Goal: Check status

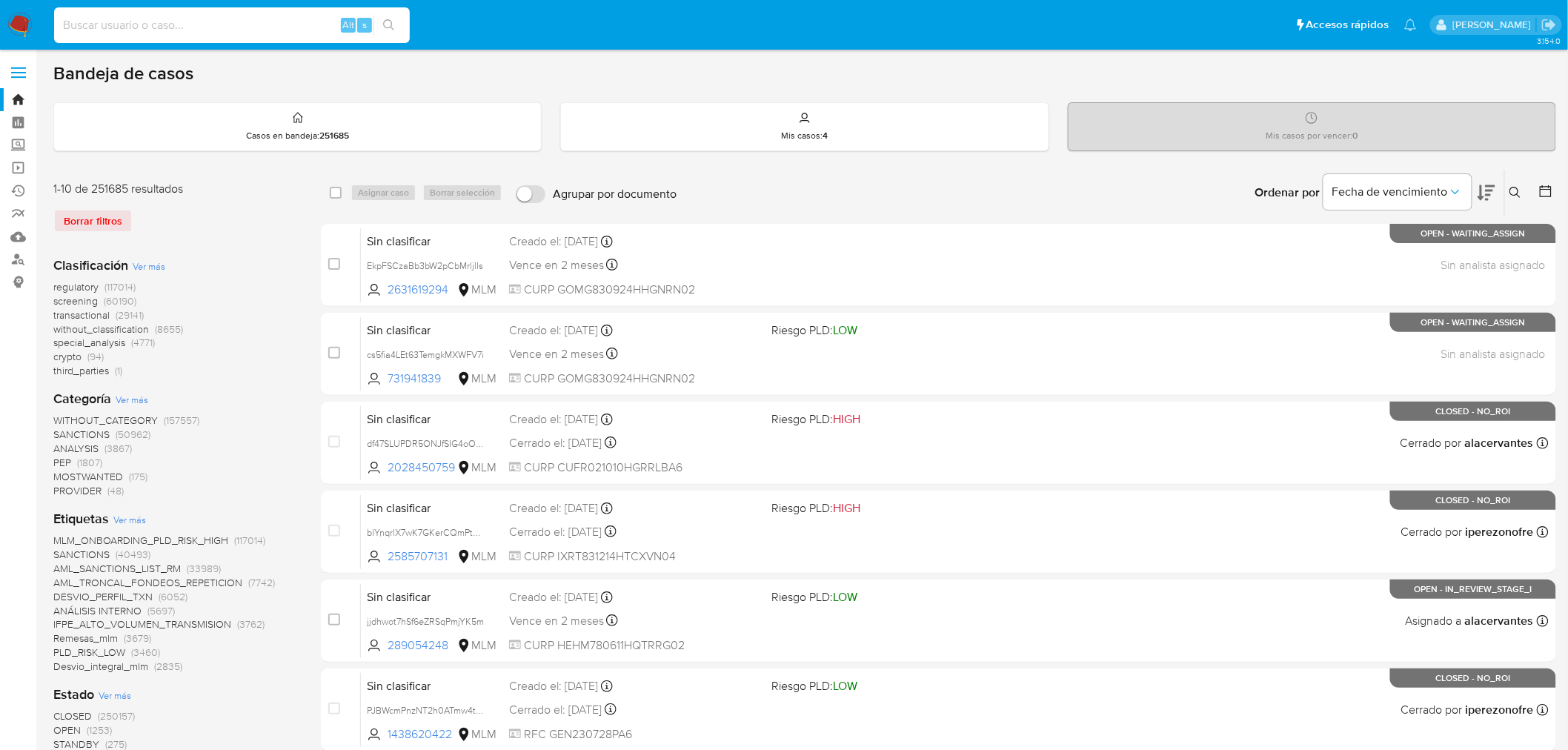
click at [277, 31] on input at bounding box center [232, 25] width 355 height 19
type input "2508556674"
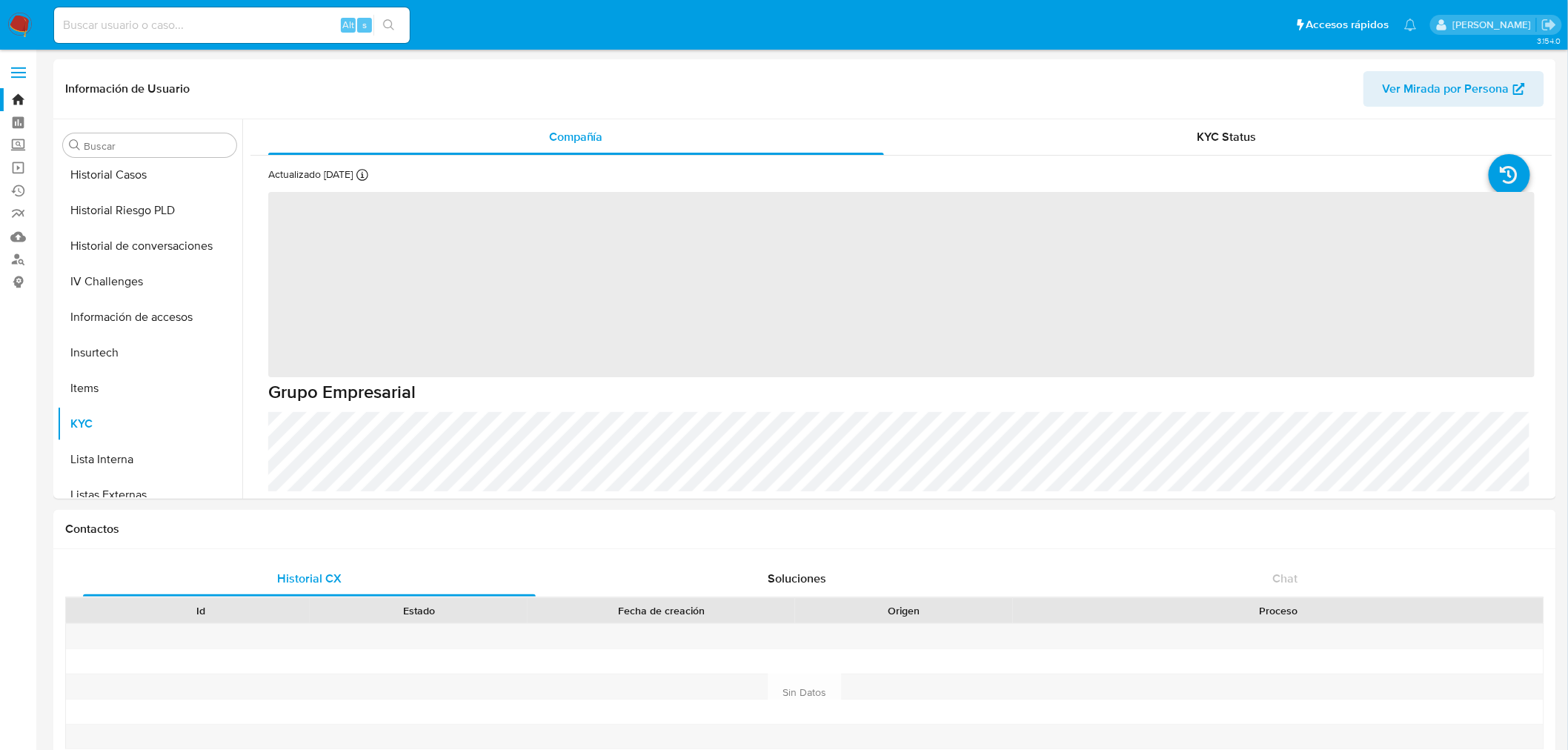
scroll to position [625, 0]
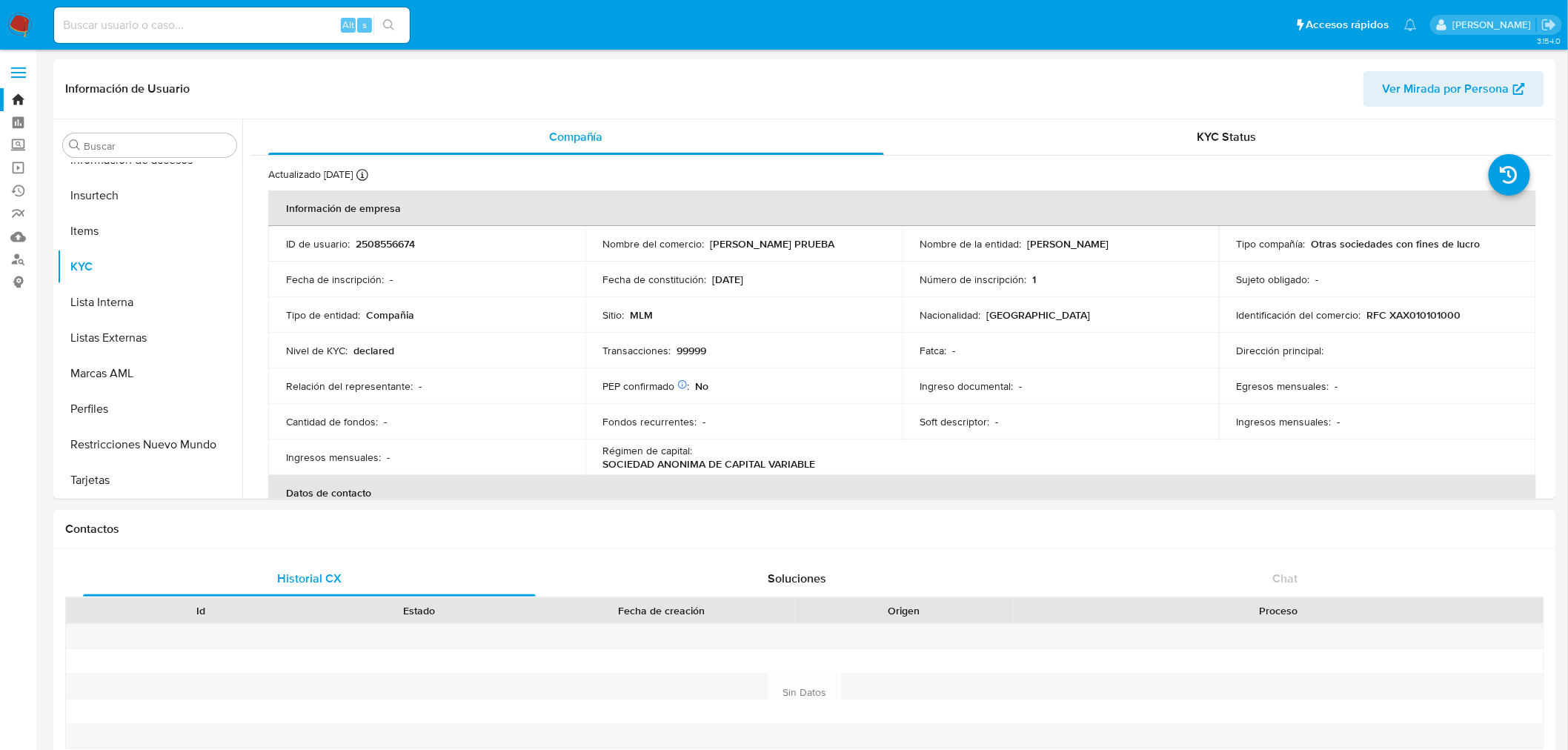
select select "10"
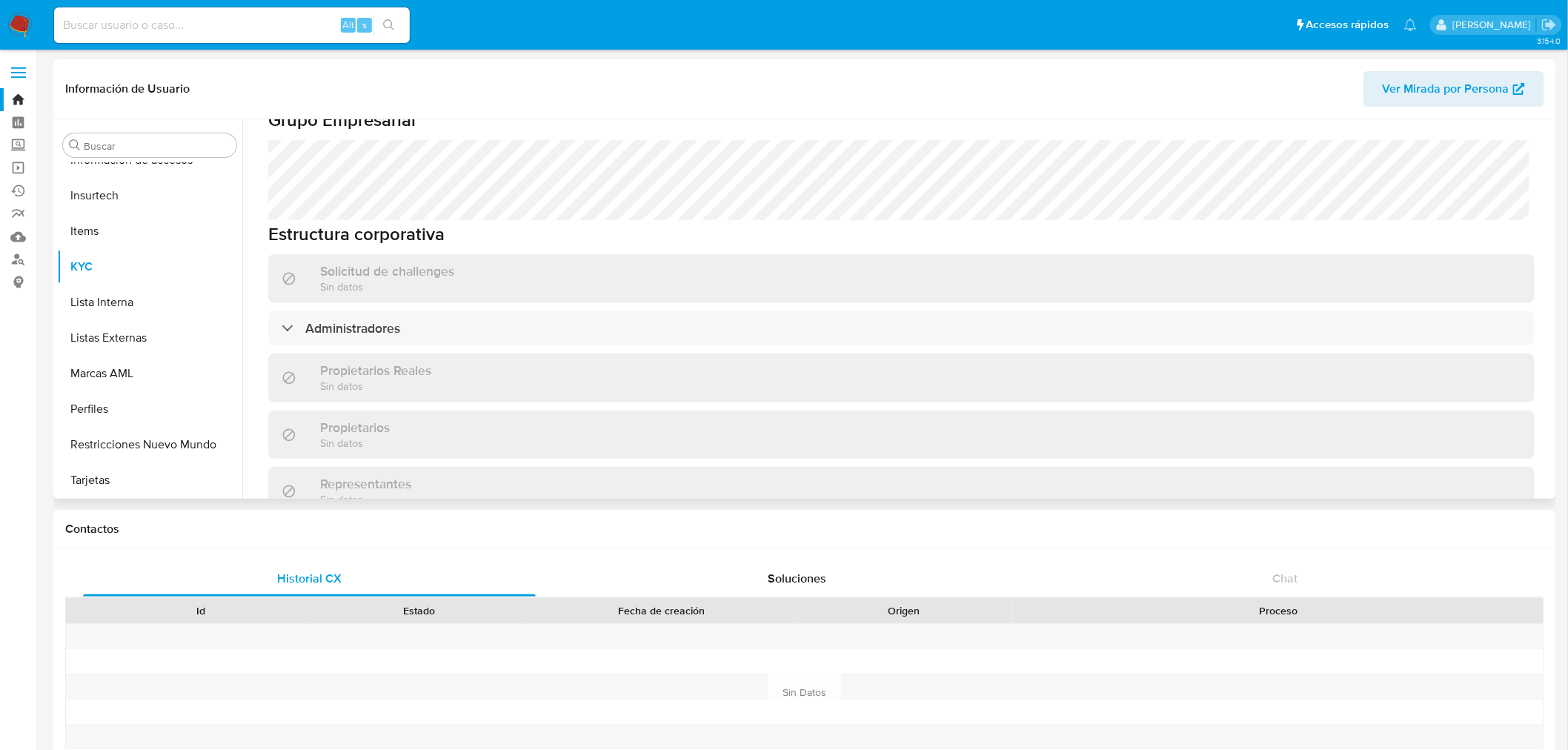
scroll to position [658, 0]
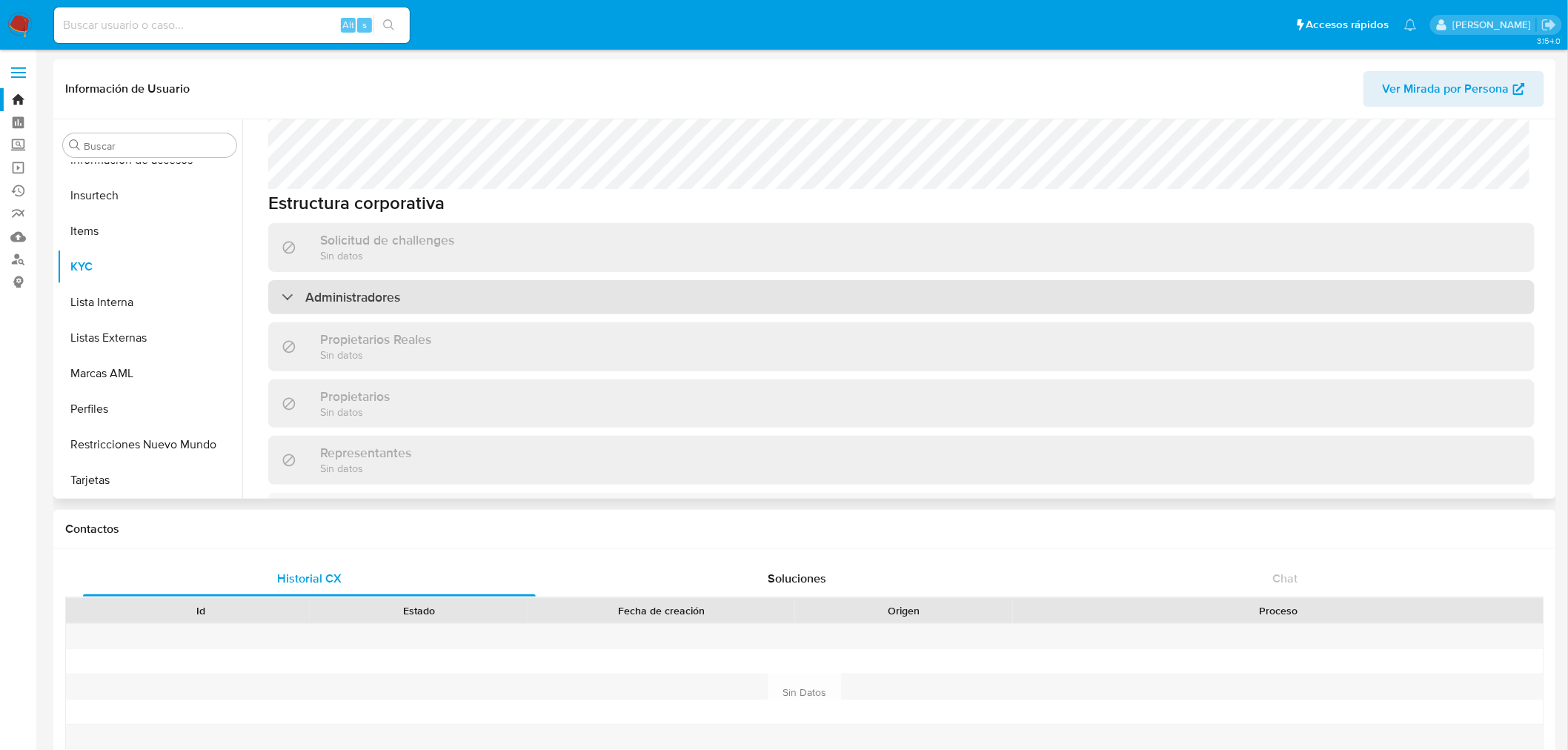
click at [377, 304] on h3 "Administradores" at bounding box center [352, 297] width 95 height 17
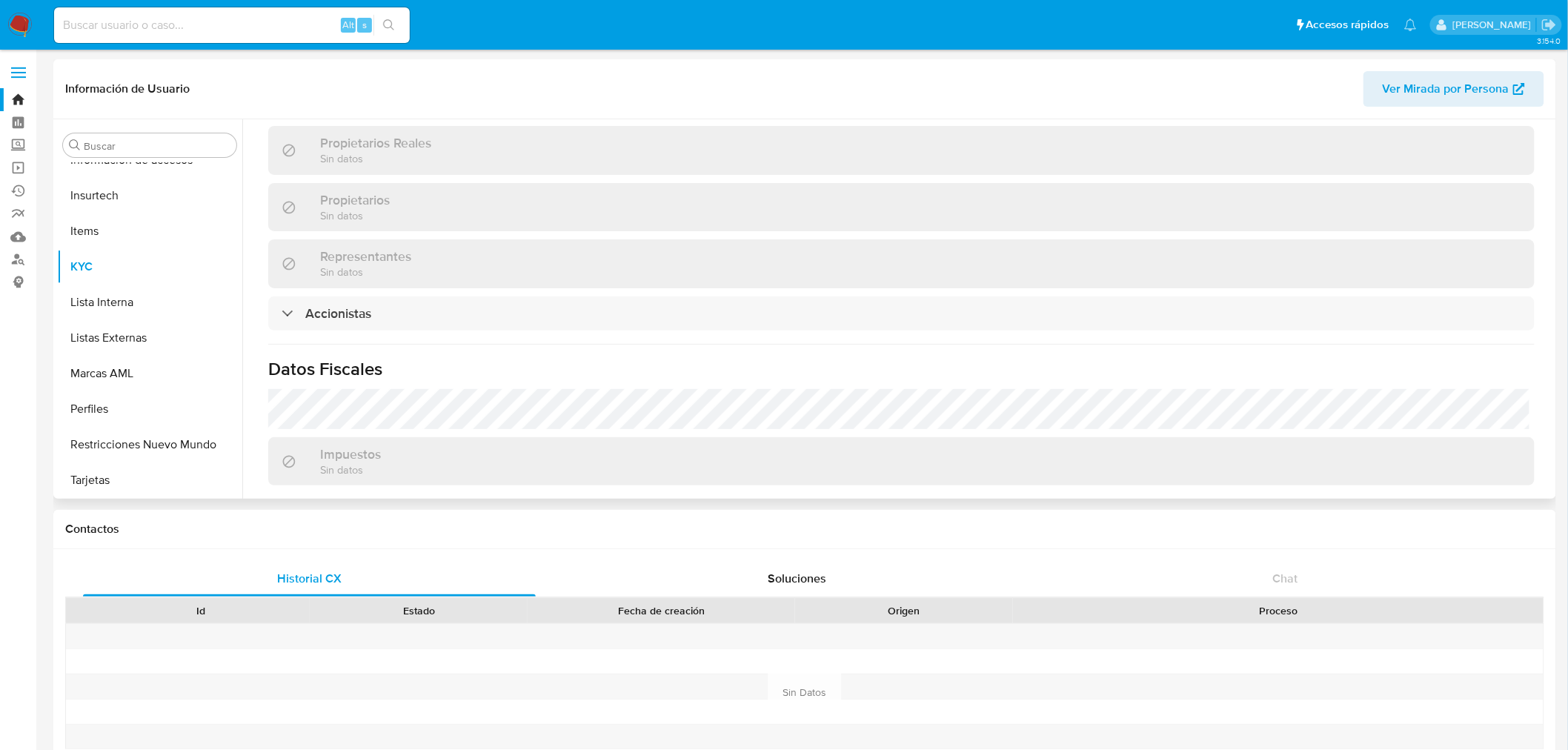
scroll to position [987, 0]
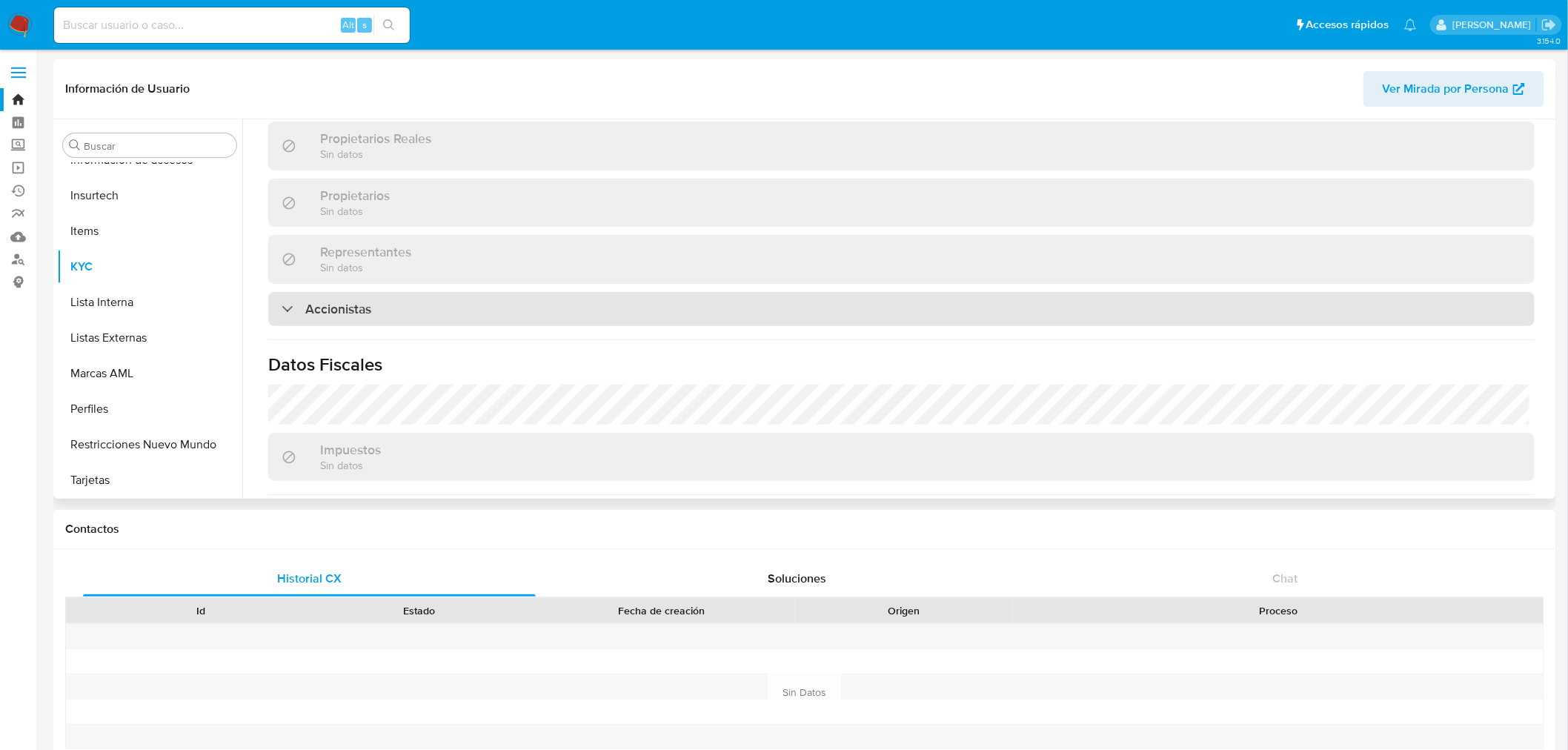
click at [361, 318] on div "Accionistas" at bounding box center [901, 308] width 1266 height 34
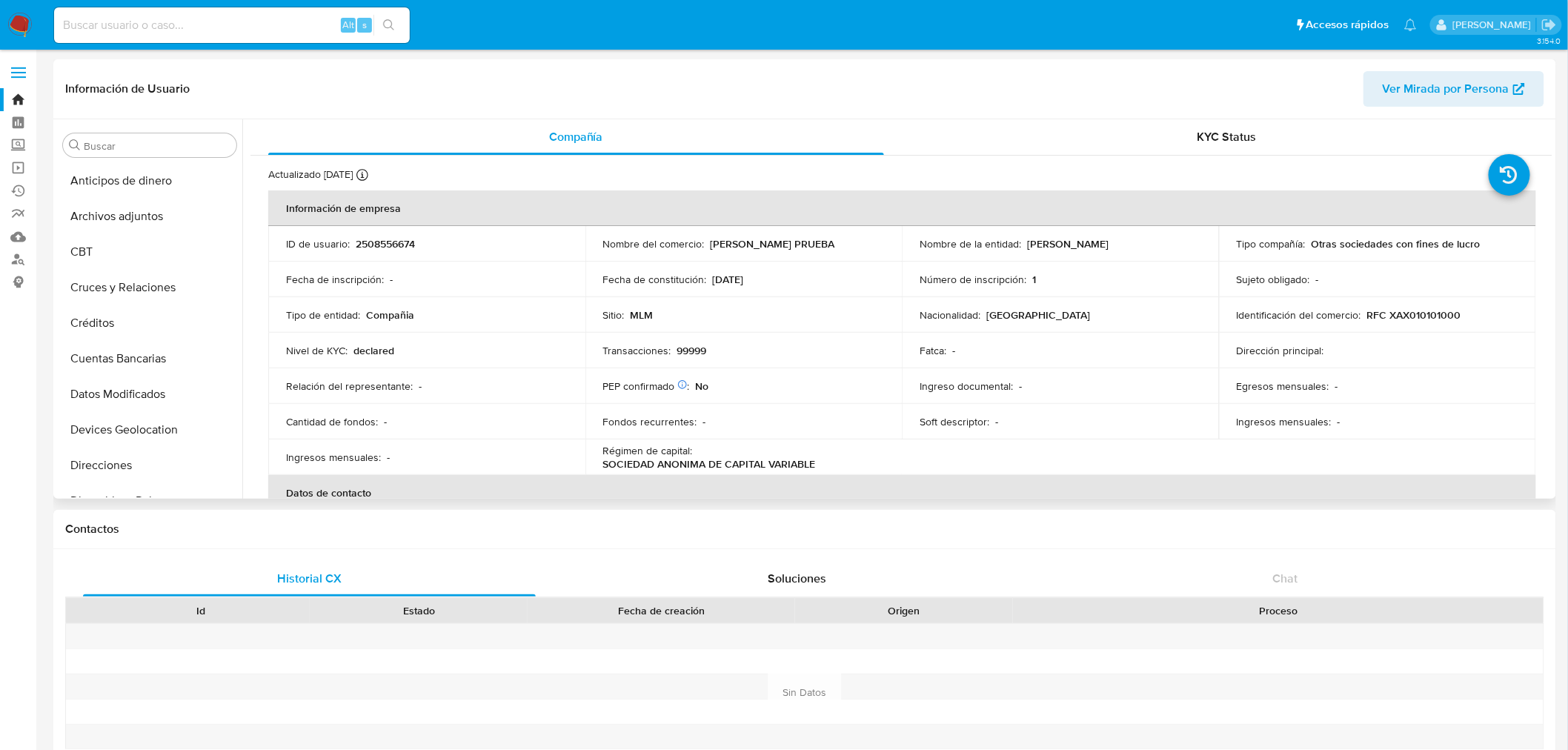
scroll to position [82, 0]
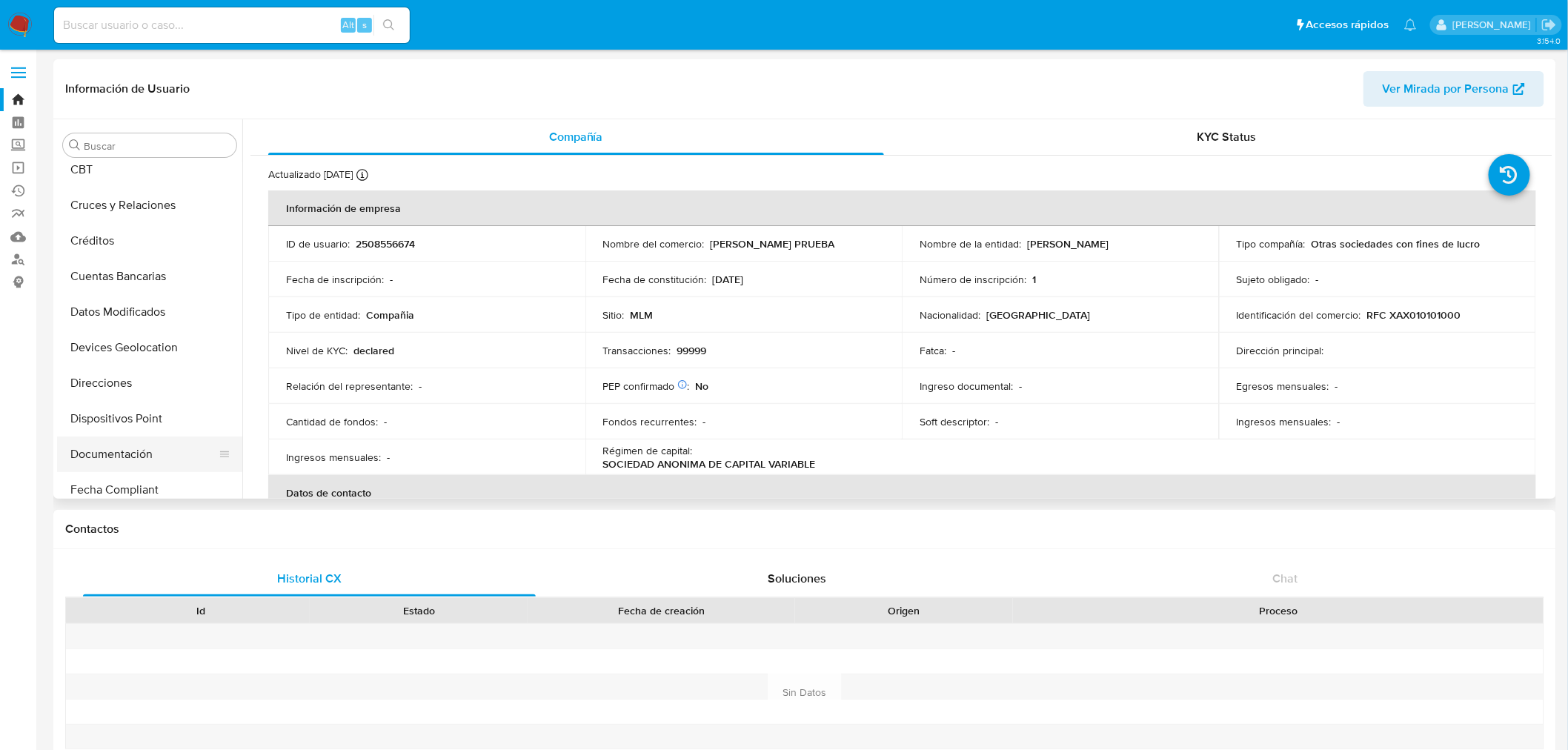
click at [138, 447] on button "Documentación" at bounding box center [143, 454] width 173 height 36
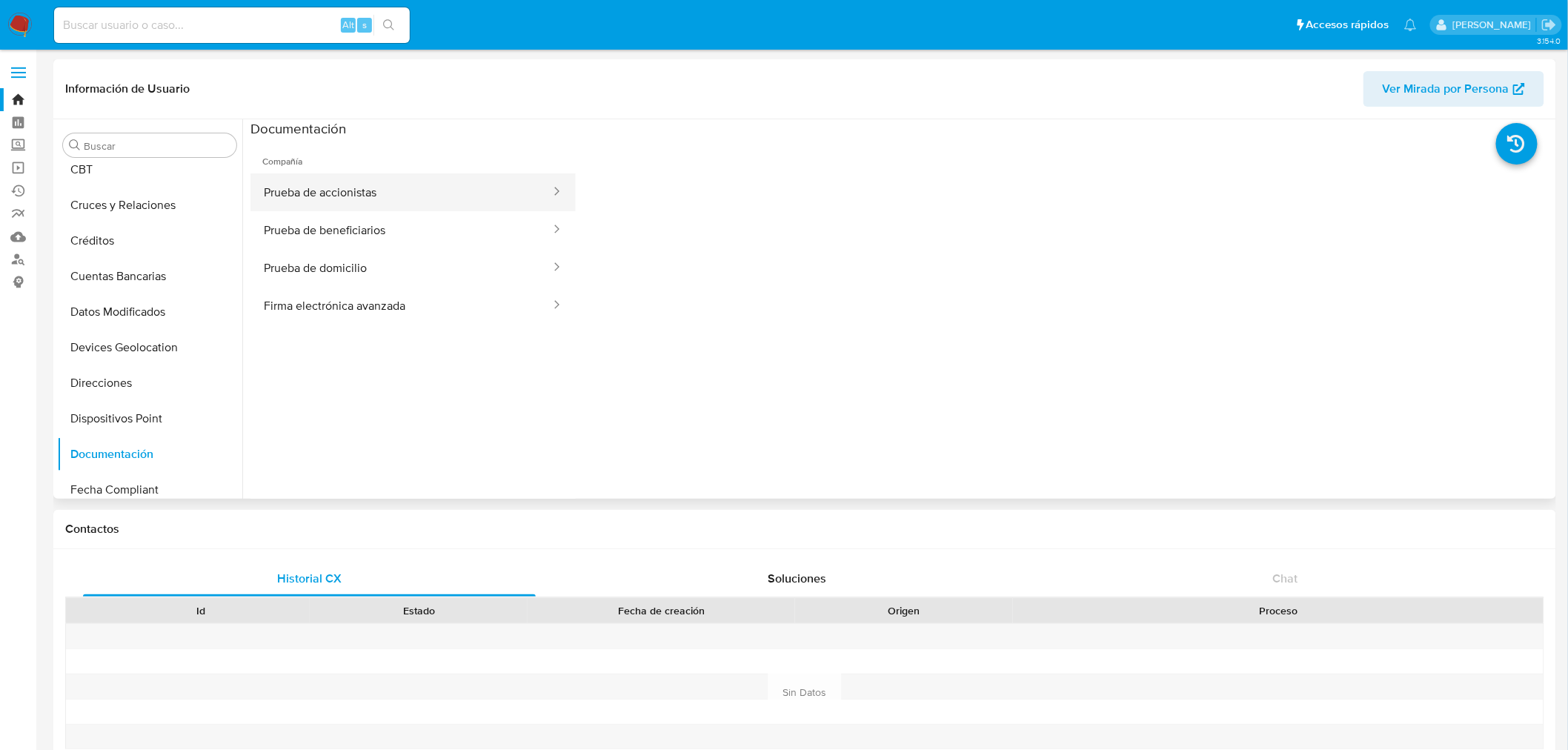
click at [402, 194] on button "Prueba de accionistas" at bounding box center [401, 192] width 302 height 38
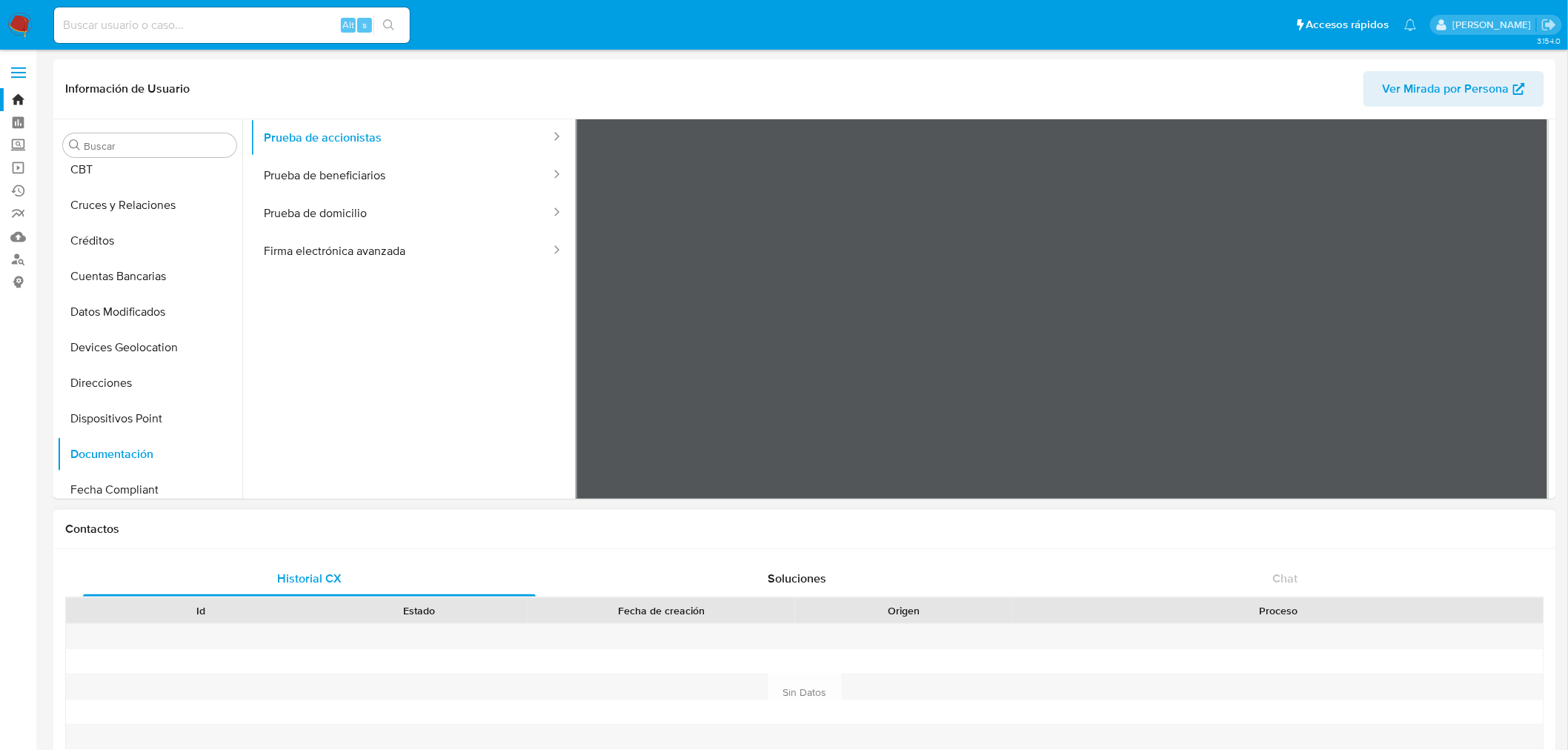
scroll to position [0, 0]
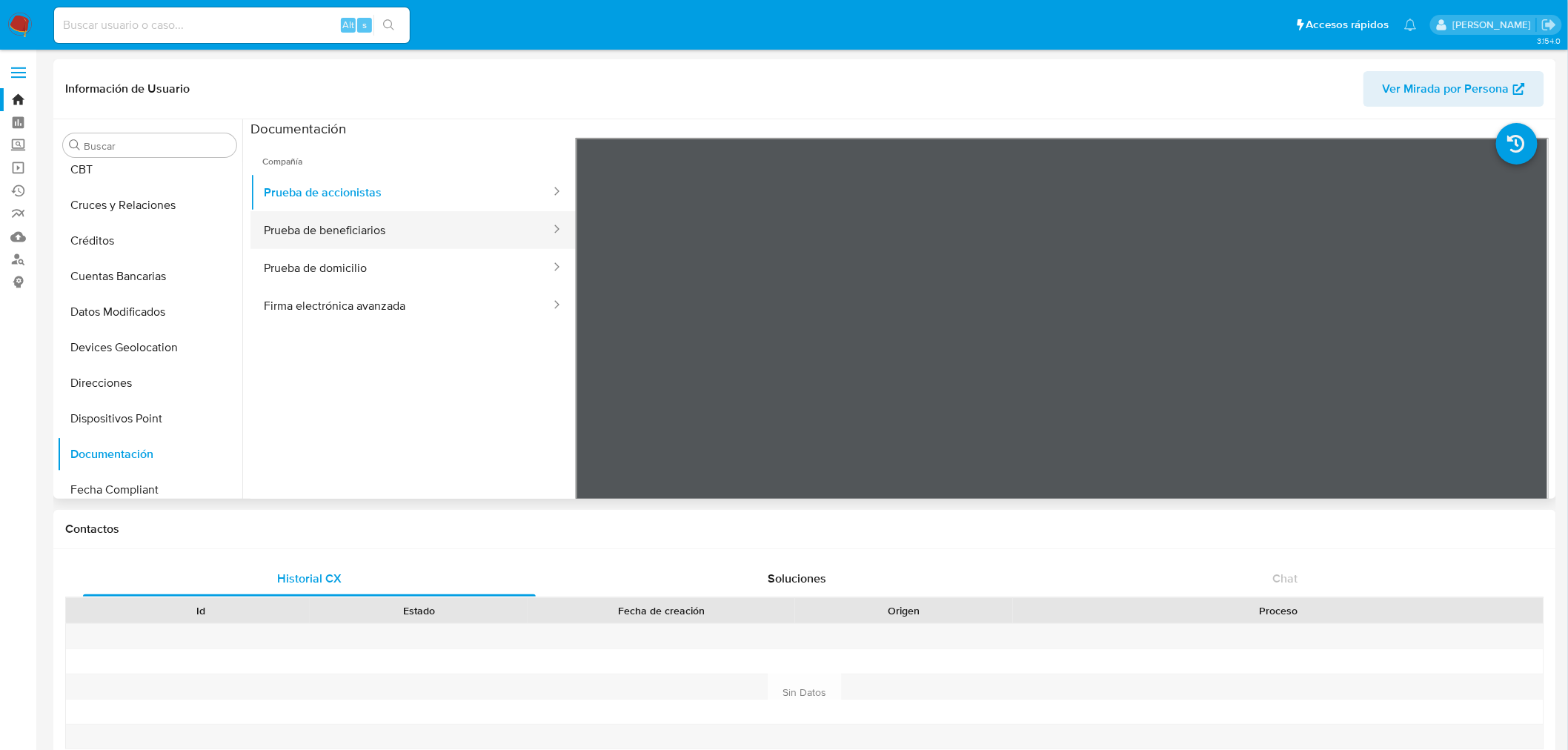
click at [344, 225] on button "Prueba de beneficiarios" at bounding box center [401, 230] width 302 height 38
click at [504, 224] on button "Prueba de beneficiarios" at bounding box center [401, 230] width 302 height 38
click at [423, 252] on button "Prueba de domicilio" at bounding box center [401, 268] width 302 height 38
click at [314, 317] on button "Firma electrónica avanzada" at bounding box center [401, 305] width 302 height 38
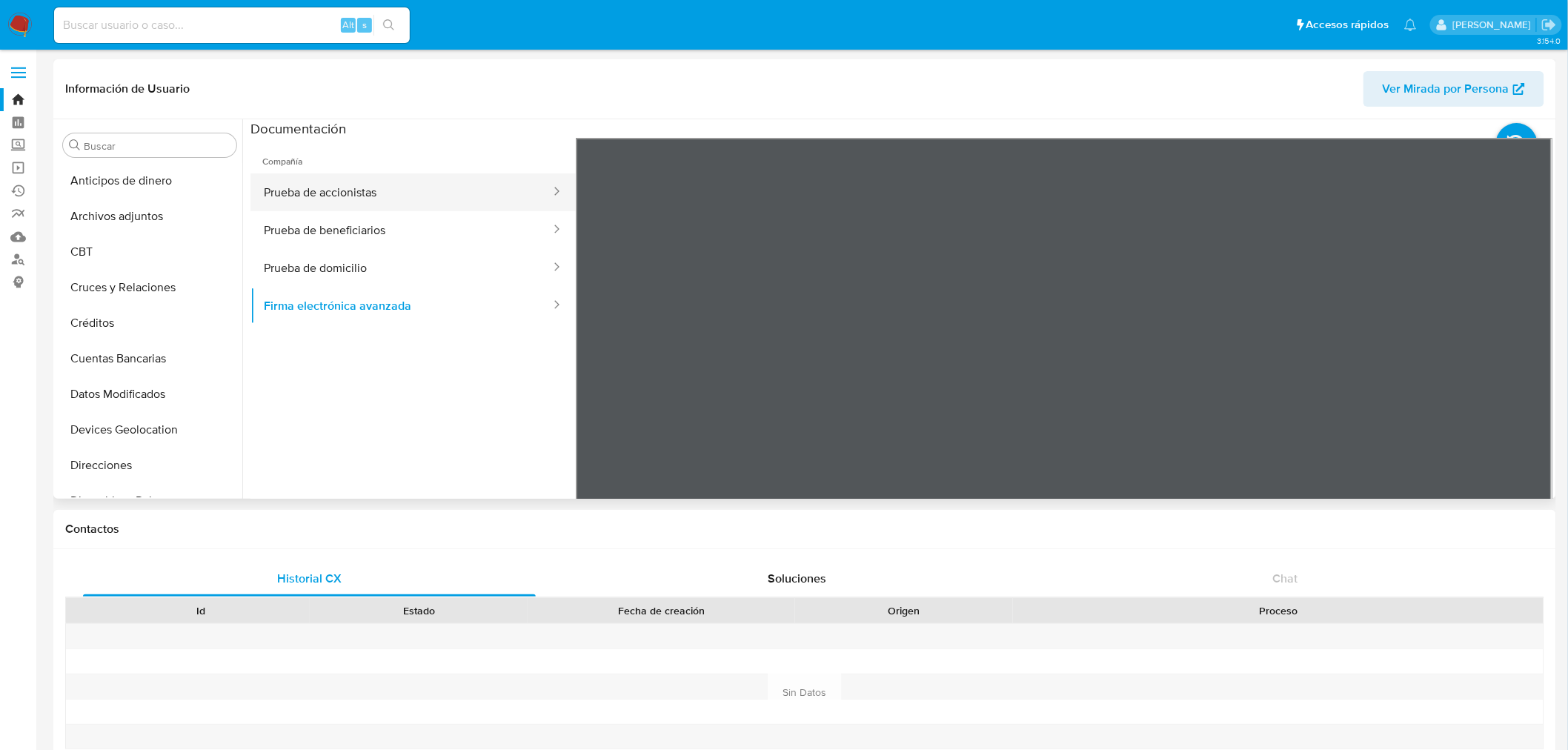
click at [324, 174] on button "Prueba de accionistas" at bounding box center [401, 192] width 302 height 38
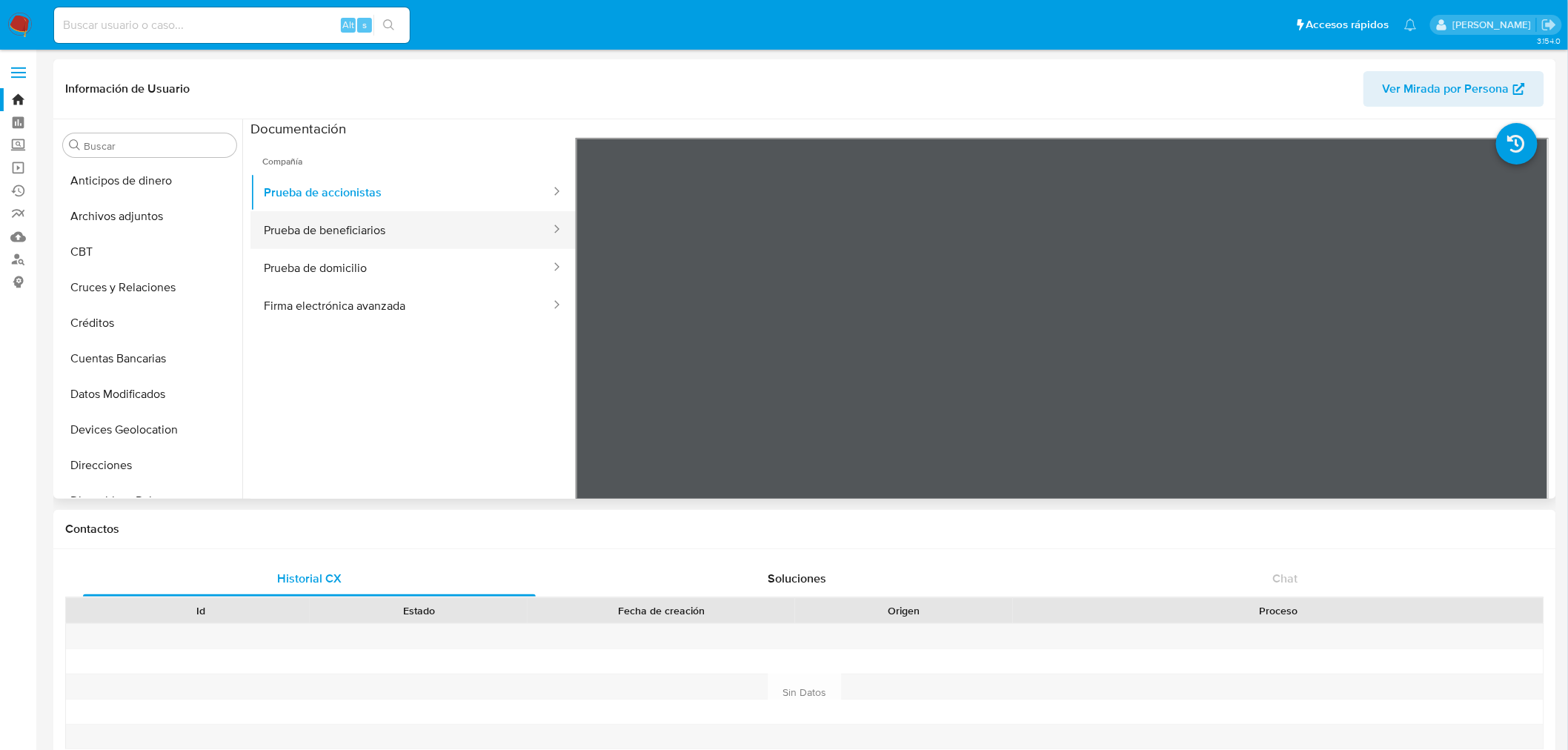
click at [420, 222] on button "Prueba de beneficiarios" at bounding box center [401, 230] width 302 height 38
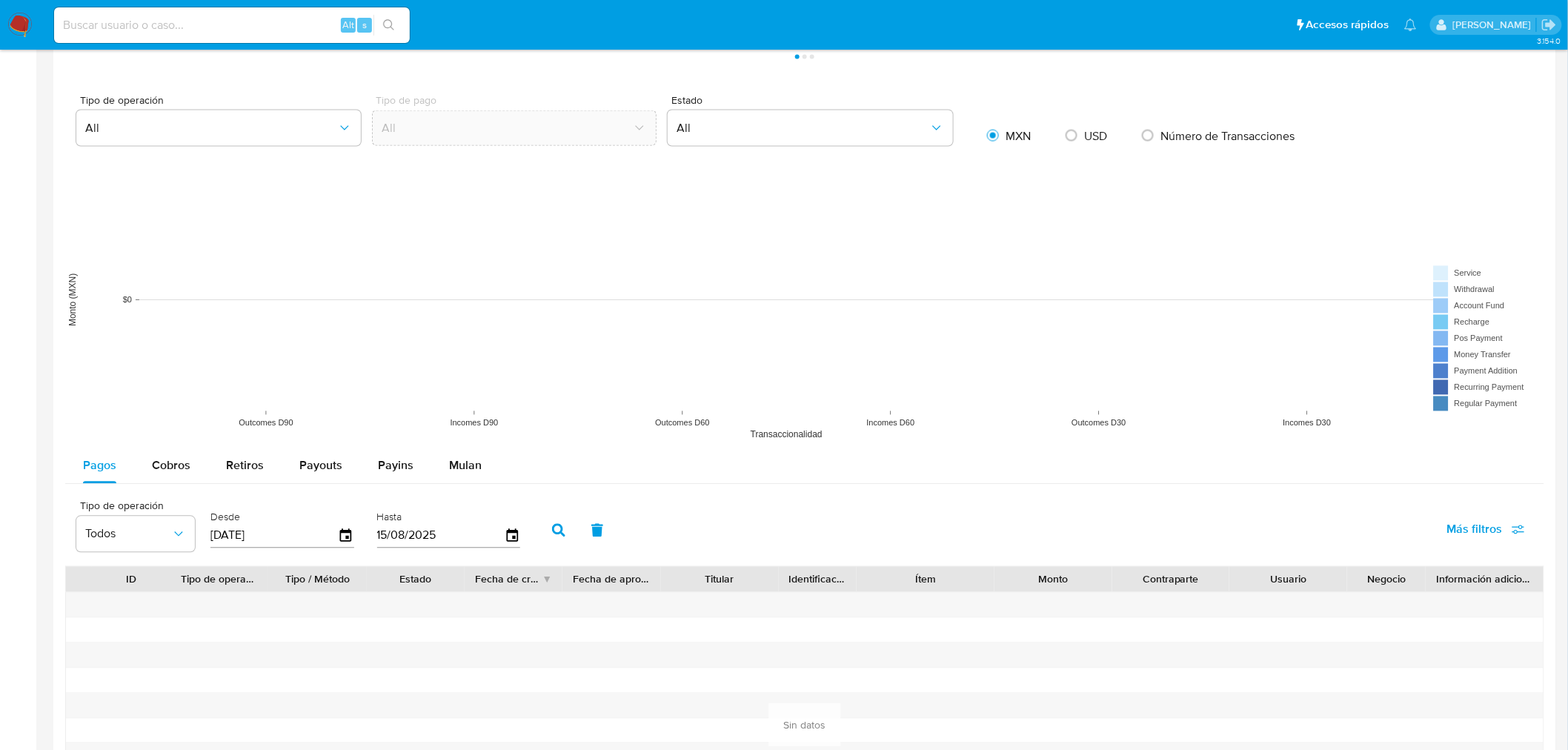
scroll to position [1146, 0]
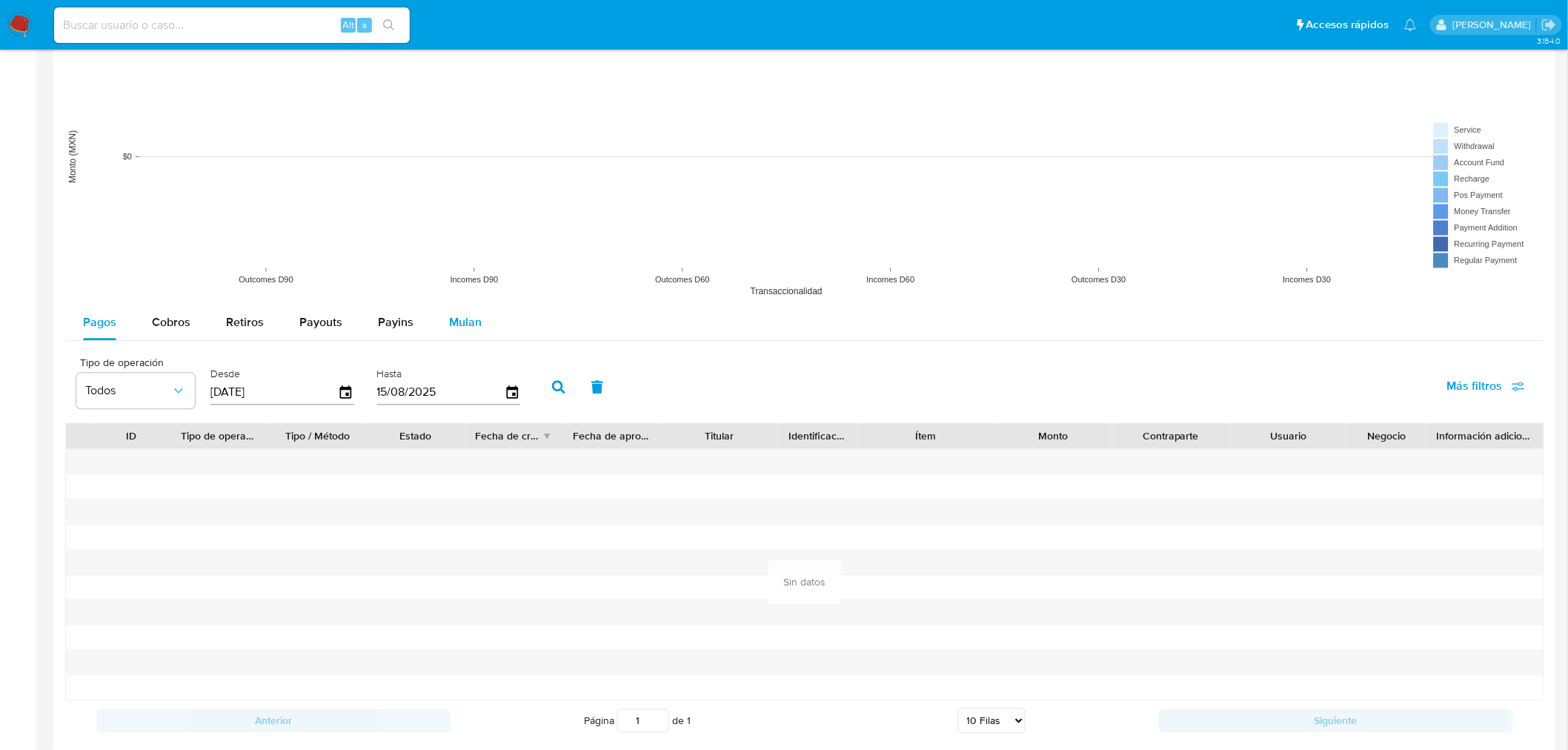
click at [469, 322] on span "Mulan" at bounding box center [465, 323] width 33 height 17
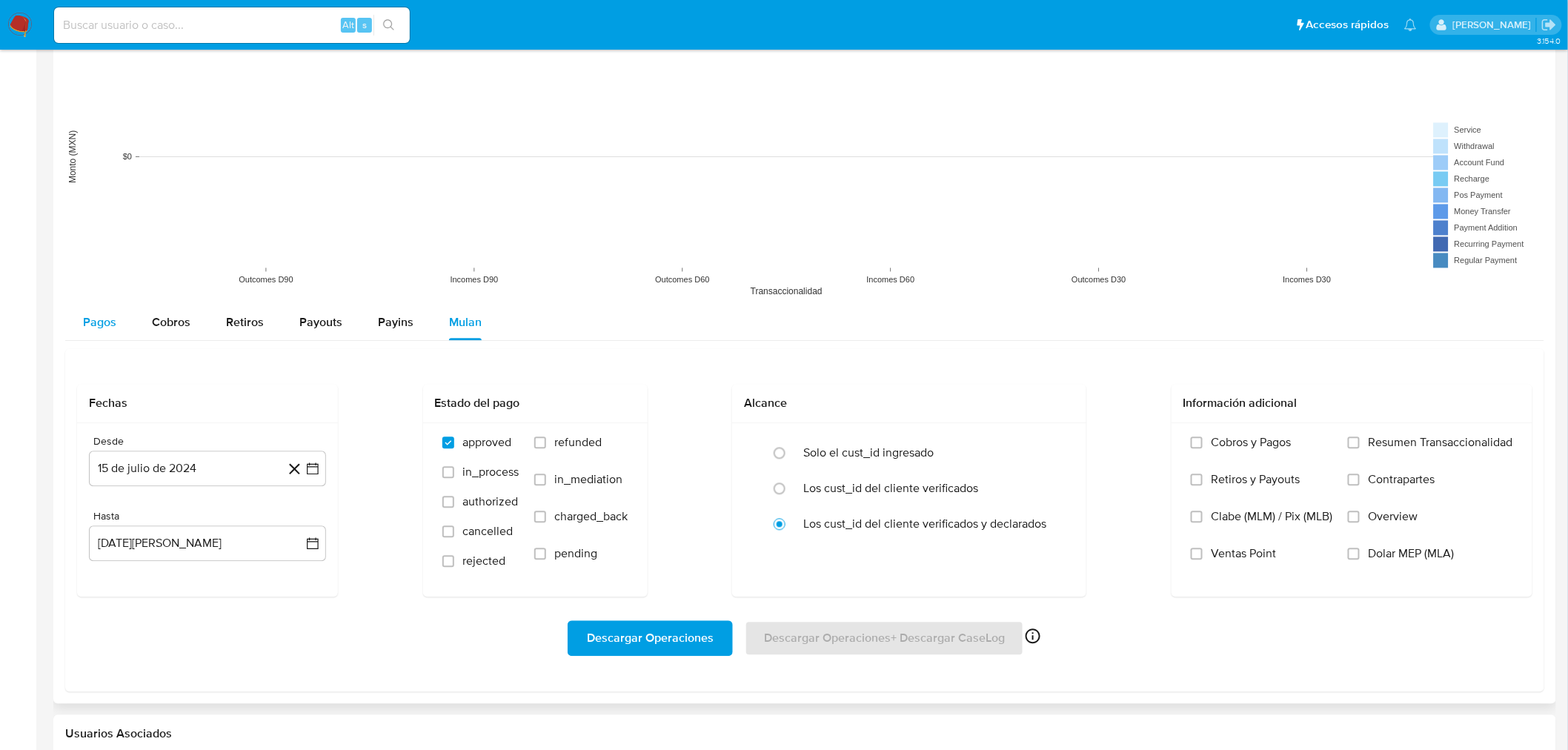
drag, startPoint x: 92, startPoint y: 326, endPoint x: 124, endPoint y: 336, distance: 33.5
click at [91, 327] on span "Pagos" at bounding box center [100, 323] width 33 height 17
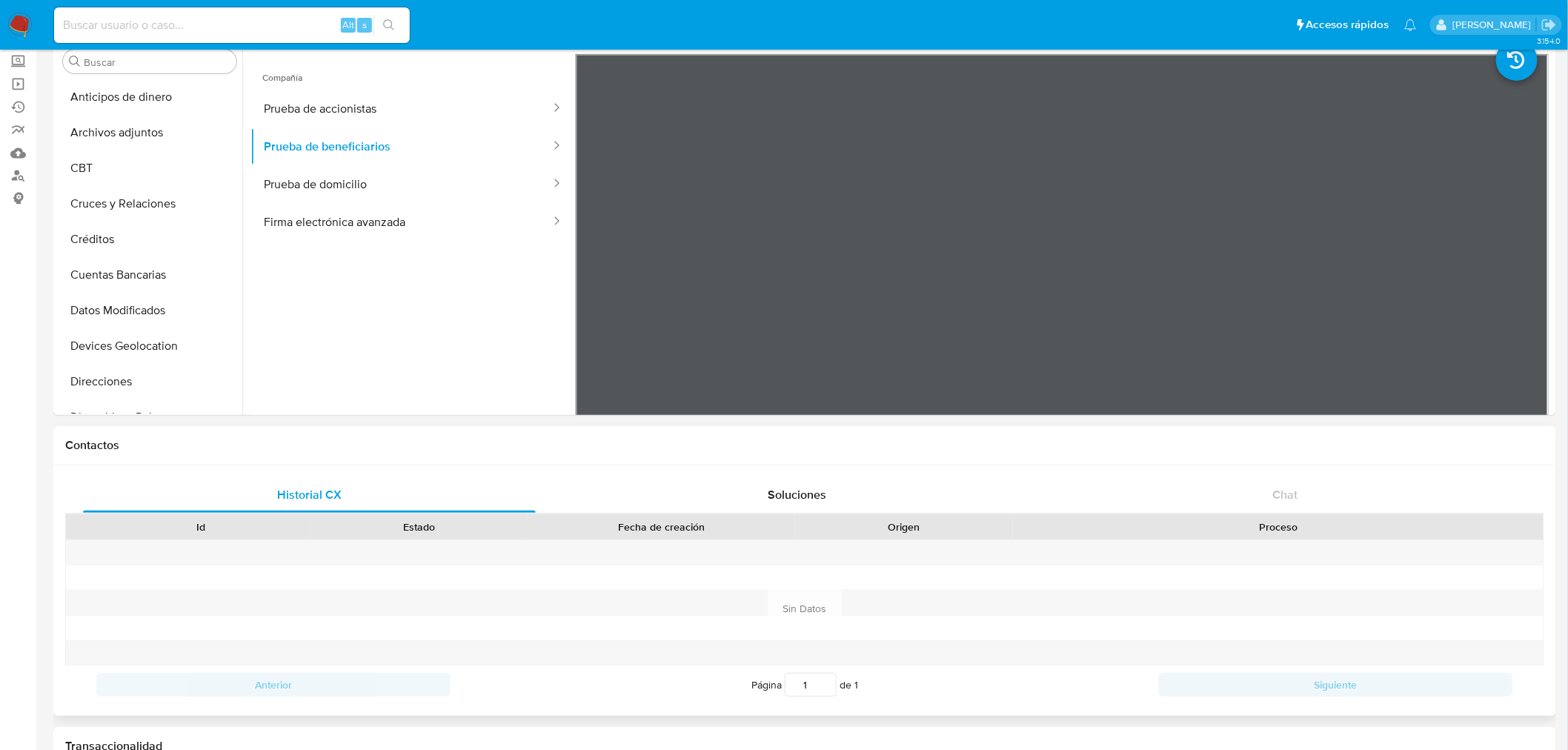
scroll to position [0, 0]
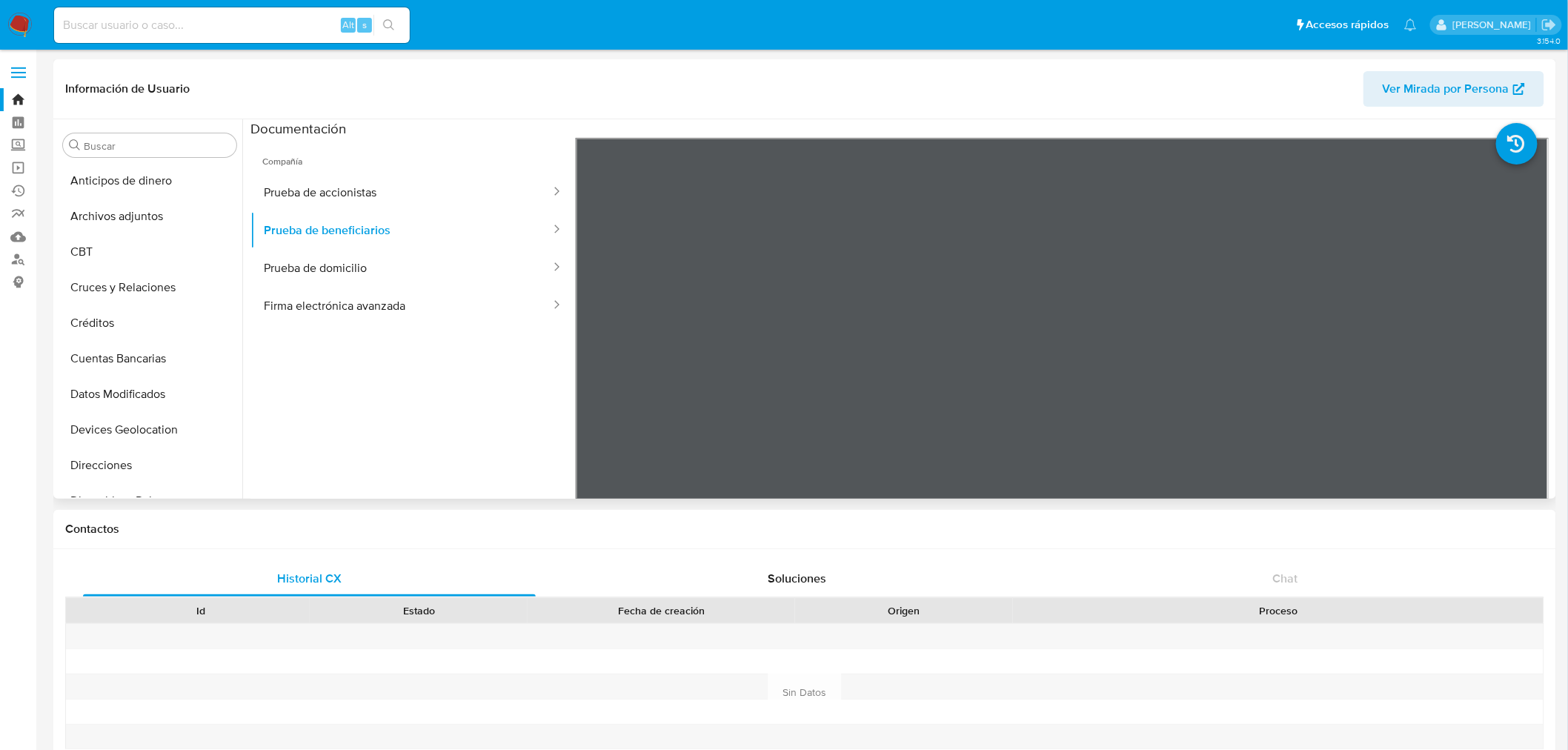
click at [1387, 83] on span "Ver Mirada por Persona" at bounding box center [1446, 88] width 127 height 36
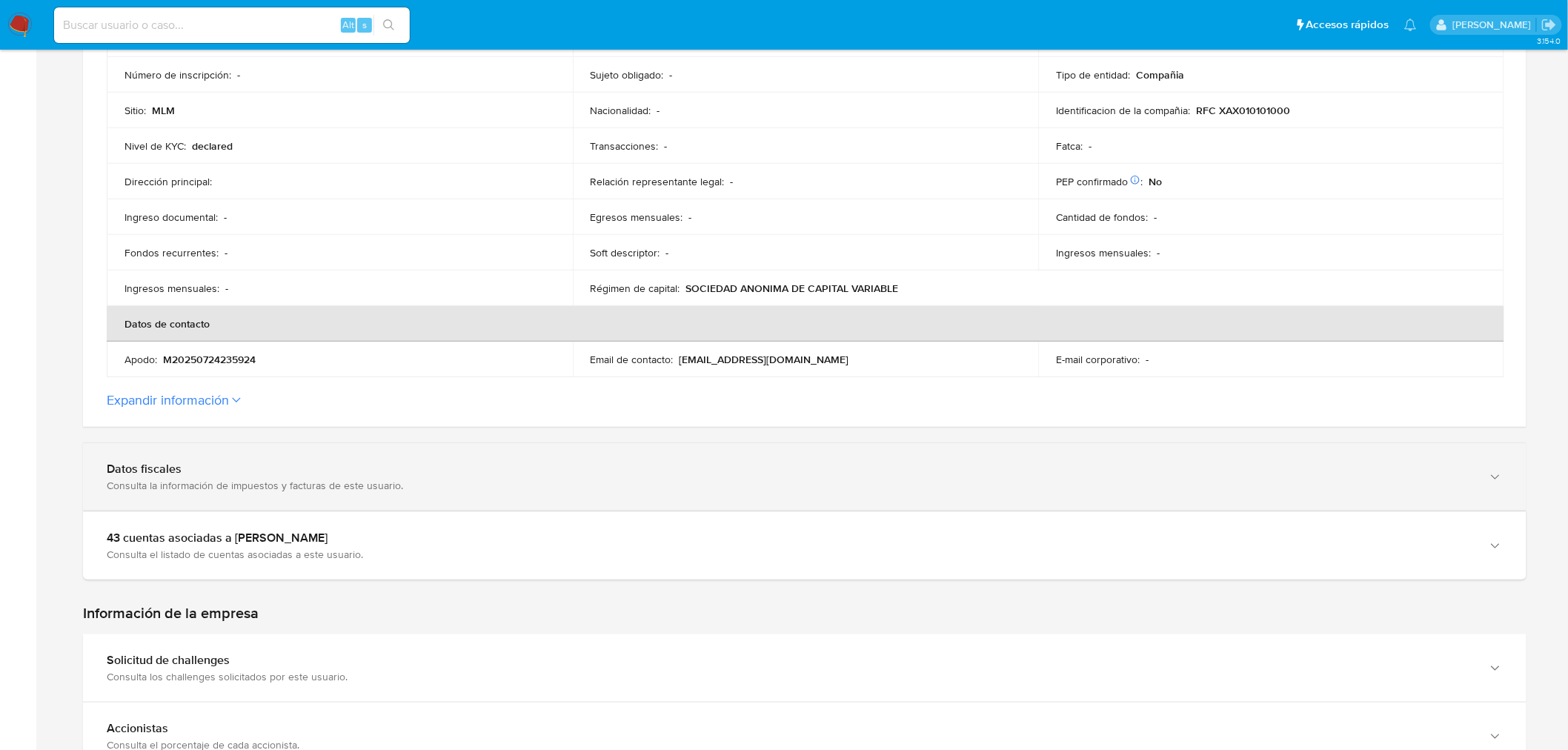
scroll to position [575, 0]
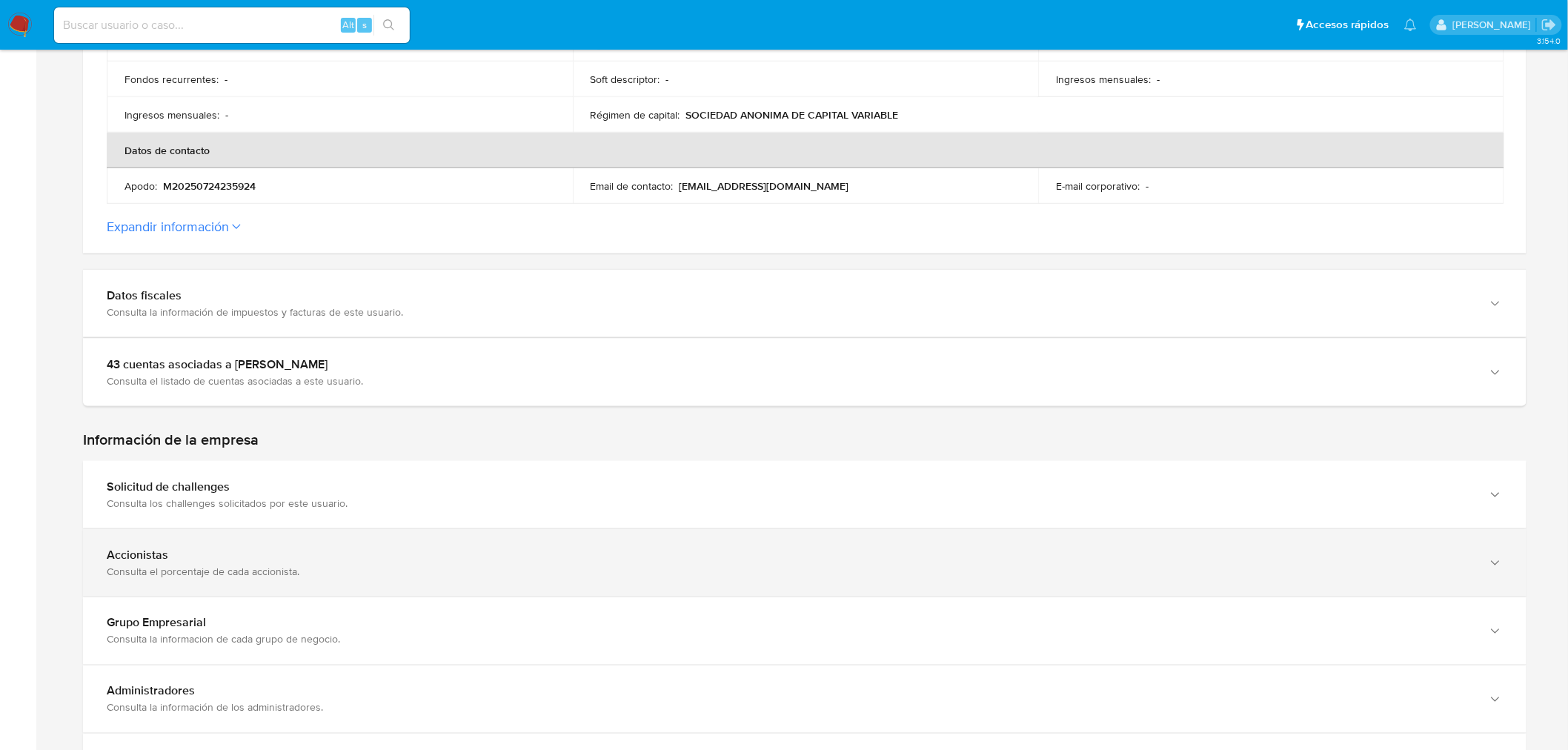
click at [247, 557] on div "Accionistas" at bounding box center [789, 555] width 1366 height 15
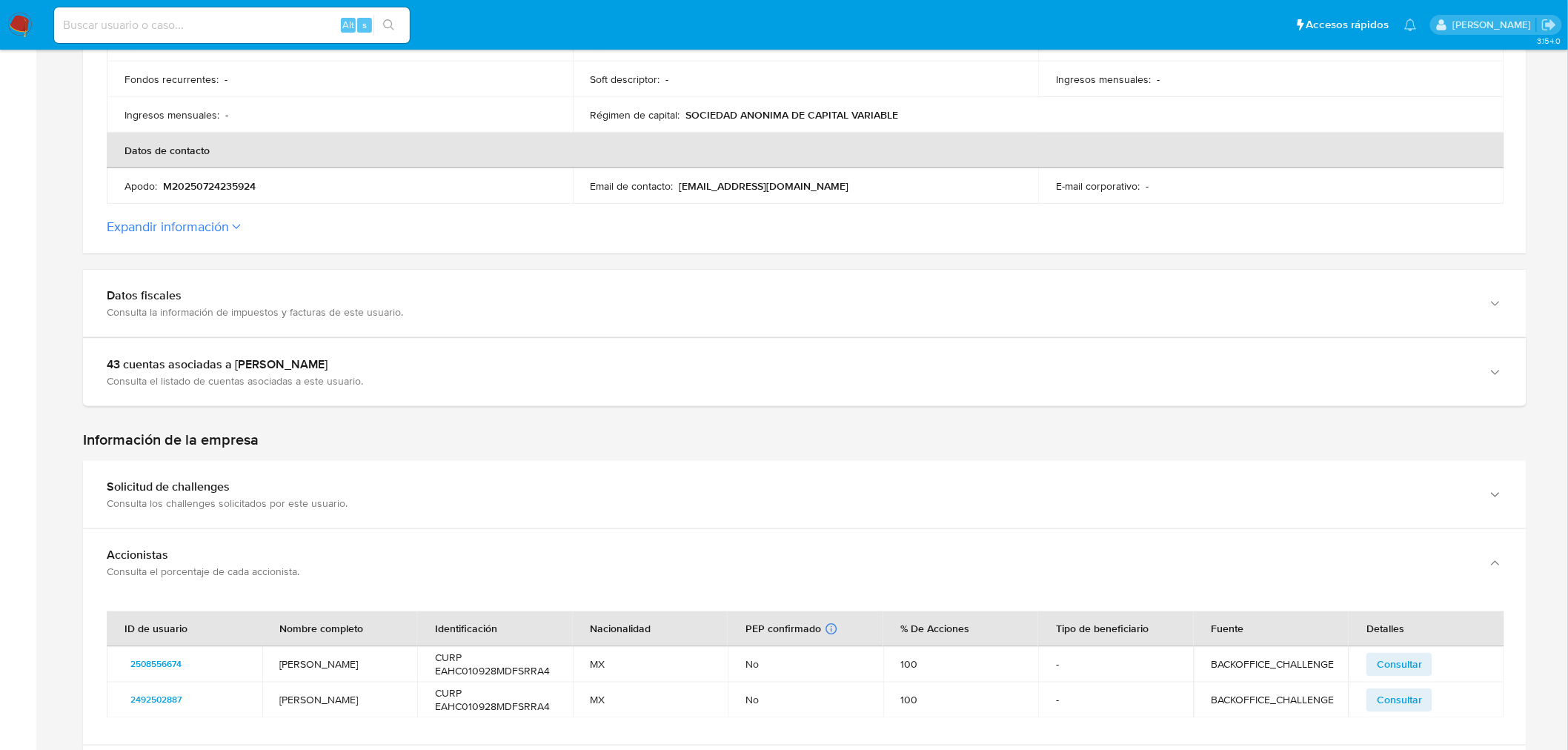
scroll to position [823, 0]
